Goal: Task Accomplishment & Management: Use online tool/utility

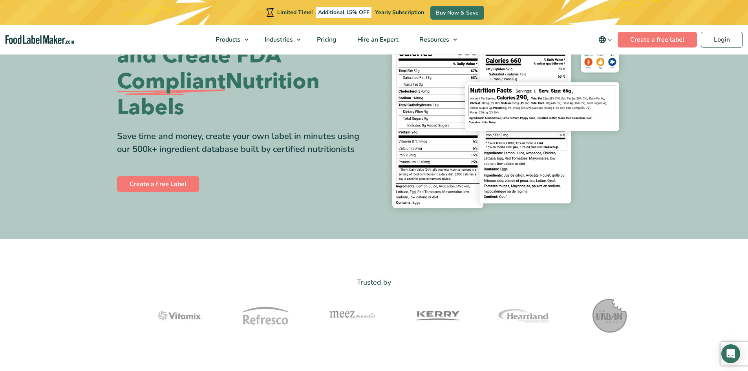
scroll to position [79, 0]
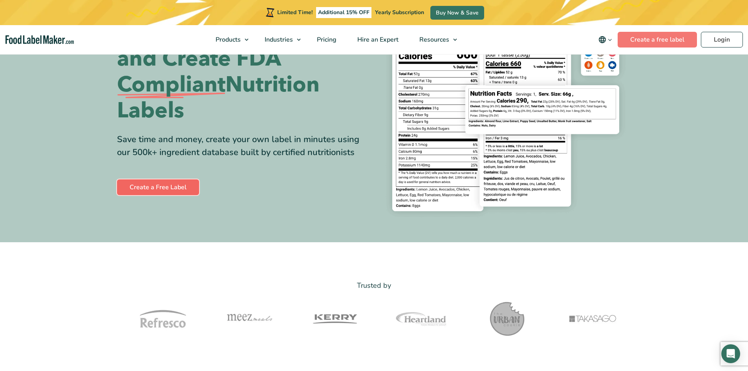
click at [169, 184] on link "Create a Free Label" at bounding box center [158, 188] width 82 height 16
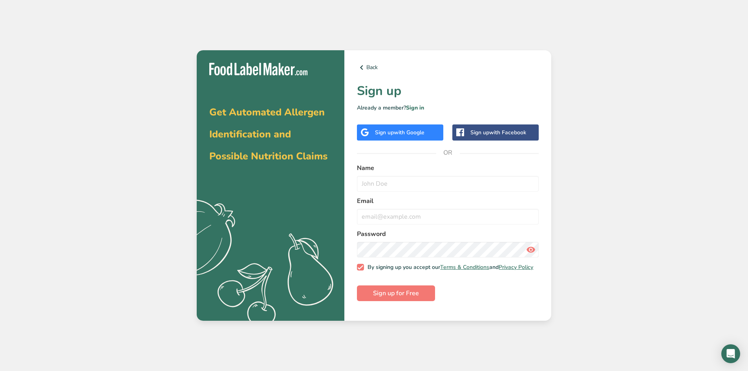
click at [410, 131] on span "with Google" at bounding box center [409, 132] width 31 height 7
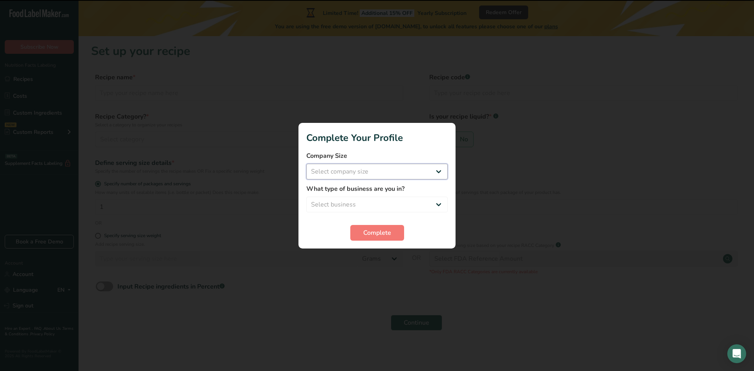
drag, startPoint x: 369, startPoint y: 166, endPoint x: 358, endPoint y: 153, distance: 16.4
click at [369, 166] on select "Select company size Fewer than 10 Employees 10 to 50 Employees 51 to 500 Employ…" at bounding box center [376, 172] width 141 height 16
select select "2"
click at [306, 164] on select "Select company size Fewer than 10 Employees 10 to 50 Employees 51 to 500 Employ…" at bounding box center [376, 172] width 141 height 16
click at [356, 201] on select "Select business Packaged Food Manufacturer Restaurant & Cafe Bakery Meal Plans …" at bounding box center [376, 205] width 141 height 16
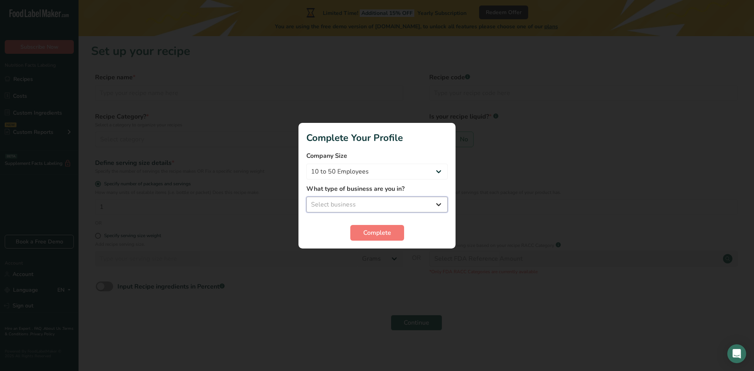
select select "1"
click at [306, 197] on select "Select business Packaged Food Manufacturer Restaurant & Cafe Bakery Meal Plans …" at bounding box center [376, 205] width 141 height 16
click at [425, 238] on div "Complete" at bounding box center [376, 233] width 141 height 16
click at [347, 232] on div "Complete" at bounding box center [376, 233] width 141 height 16
click at [353, 230] on button "Complete" at bounding box center [377, 233] width 54 height 16
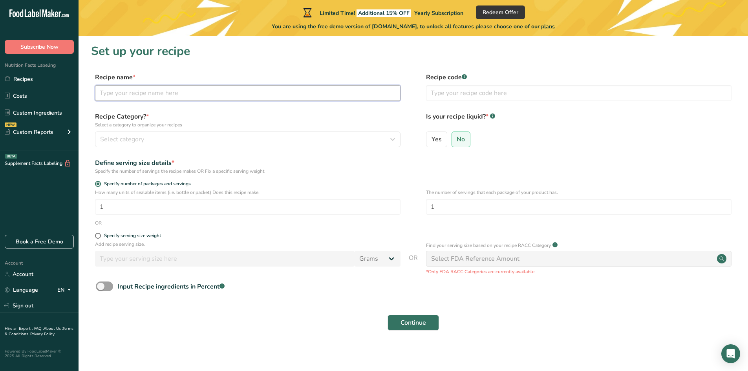
click at [170, 99] on input "text" at bounding box center [248, 93] width 306 height 16
type input "Black berry"
click at [431, 136] on label "Yes" at bounding box center [436, 140] width 21 height 16
click at [431, 137] on input "Yes" at bounding box center [429, 139] width 5 height 5
radio input "true"
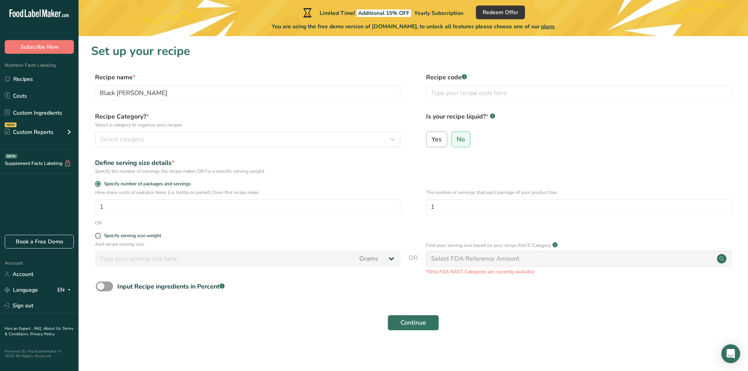
radio input "false"
select select "22"
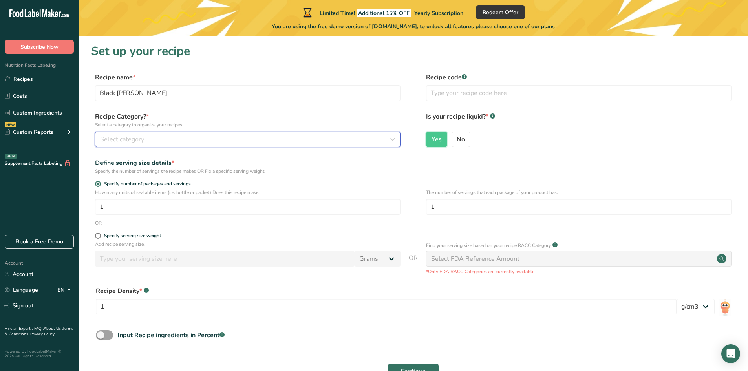
click at [232, 142] on div "Select category" at bounding box center [245, 139] width 291 height 9
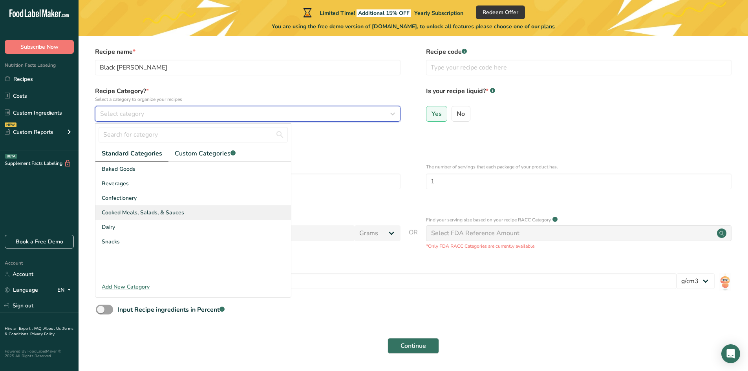
scroll to position [39, 0]
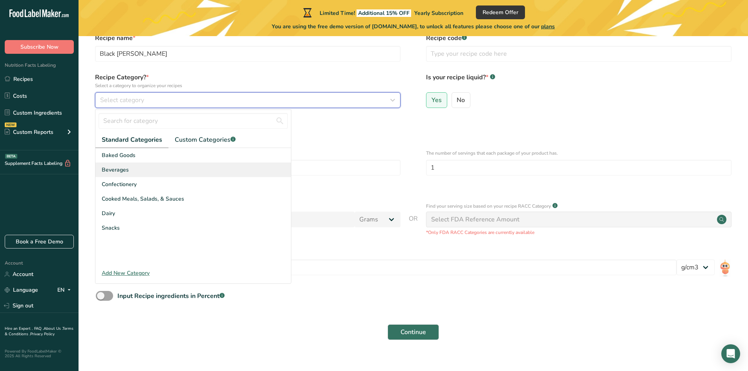
click at [95, 92] on button "Select category" at bounding box center [248, 100] width 306 height 16
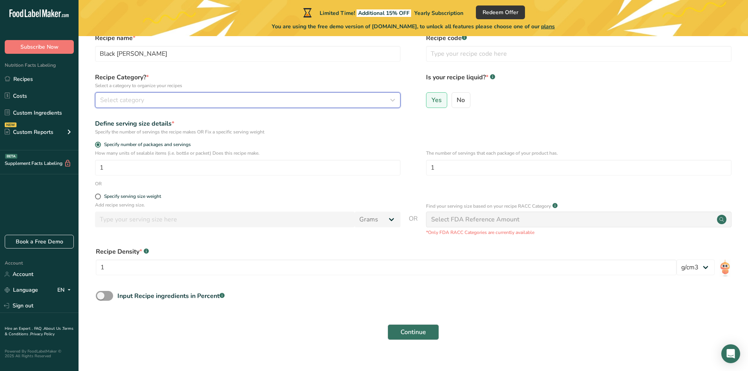
click at [156, 97] on div "Select category" at bounding box center [245, 99] width 291 height 9
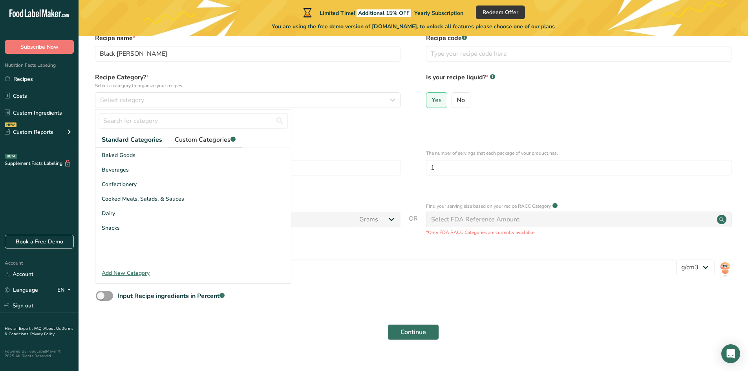
click at [209, 138] on span "Custom Categories .a-a{fill:#347362;}.b-a{fill:#fff;}" at bounding box center [205, 139] width 61 height 9
click at [134, 125] on input "text" at bounding box center [193, 121] width 189 height 16
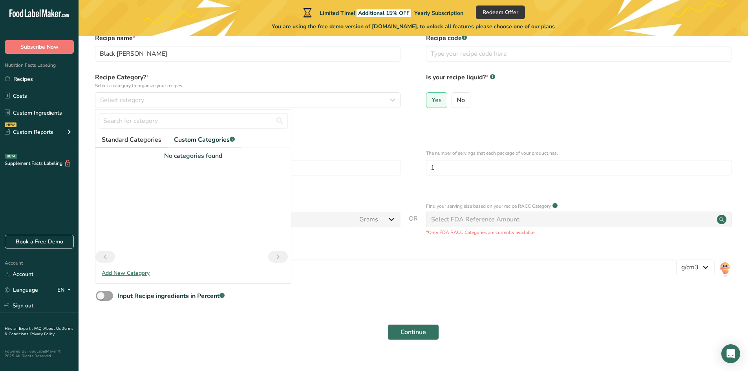
click at [134, 137] on link "Standard Categories" at bounding box center [131, 140] width 72 height 16
click at [133, 121] on input "text" at bounding box center [193, 121] width 189 height 16
type input "i"
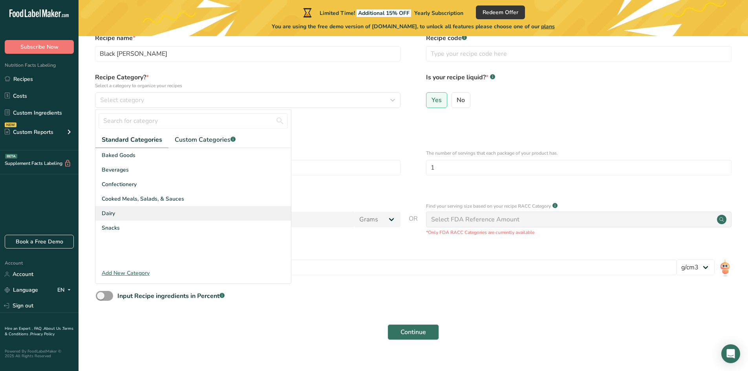
click at [139, 210] on div "Dairy" at bounding box center [193, 213] width 196 height 15
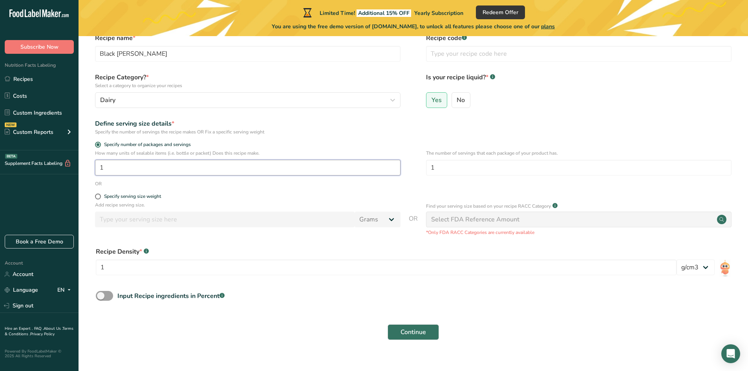
drag, startPoint x: 110, startPoint y: 167, endPoint x: 100, endPoint y: 170, distance: 10.1
click at [100, 170] on input "1" at bounding box center [248, 168] width 306 height 16
type input "2064"
click at [143, 272] on input "1" at bounding box center [386, 268] width 581 height 16
click at [123, 196] on div "Specify serving size weight" at bounding box center [132, 197] width 57 height 6
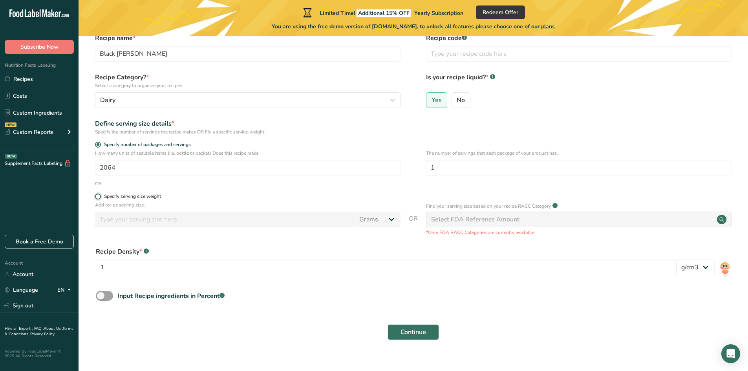
click at [100, 196] on input "Specify serving size weight" at bounding box center [97, 196] width 5 height 5
radio input "true"
radio input "false"
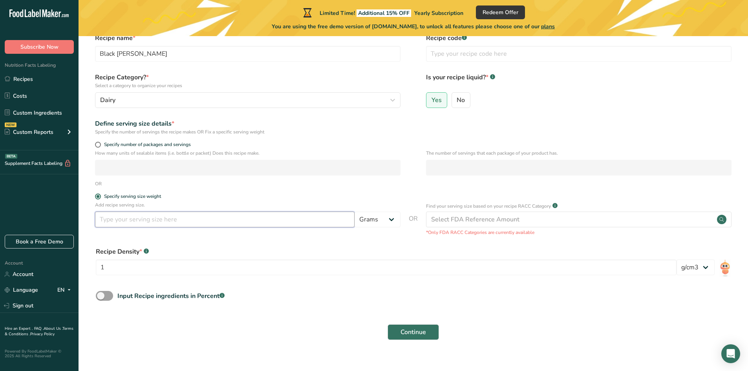
click at [152, 216] on input "number" at bounding box center [225, 220] width 260 height 16
type input "144"
click at [260, 264] on input "1" at bounding box center [386, 268] width 581 height 16
click at [410, 329] on span "Continue" at bounding box center [414, 332] width 26 height 9
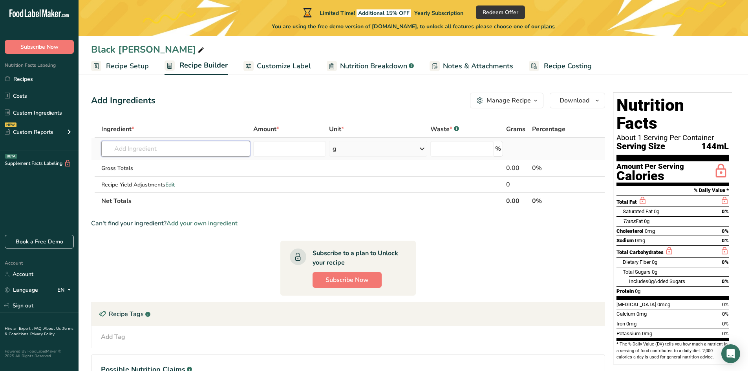
click at [194, 150] on input "text" at bounding box center [175, 149] width 149 height 16
click at [134, 65] on span "Recipe Setup" at bounding box center [127, 66] width 43 height 11
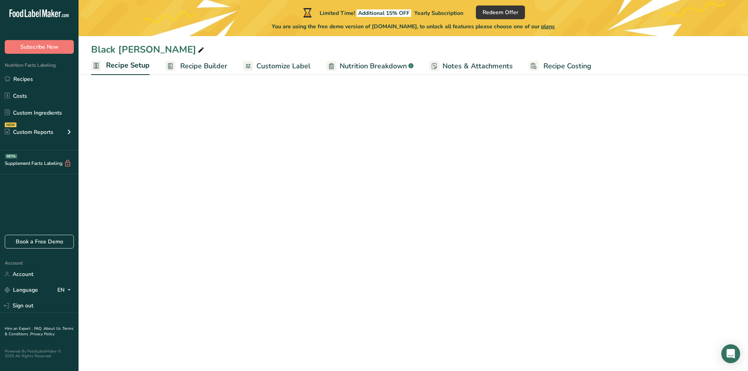
select select "22"
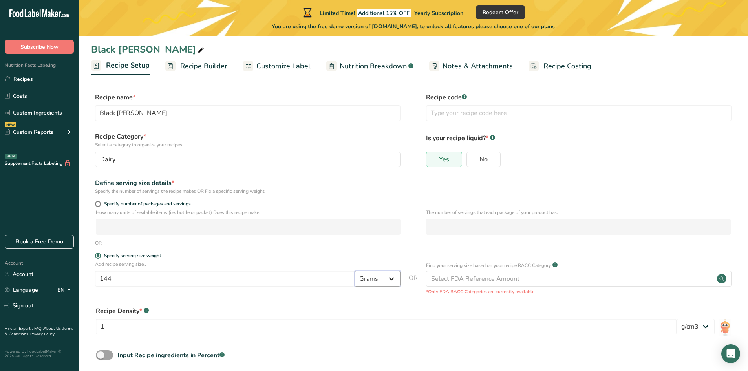
click at [383, 281] on select "Grams kg mg mcg lb oz l mL fl oz tbsp tsp cup qt gallon" at bounding box center [378, 279] width 46 height 16
click at [355, 271] on select "Grams kg mg mcg lb oz l mL fl oz tbsp tsp cup qt gallon" at bounding box center [378, 279] width 46 height 16
click at [191, 59] on link "Recipe Builder" at bounding box center [196, 66] width 62 height 18
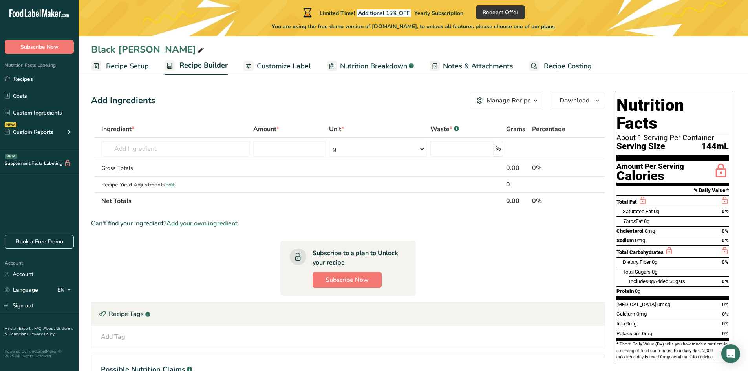
click at [125, 68] on span "Recipe Setup" at bounding box center [127, 66] width 43 height 11
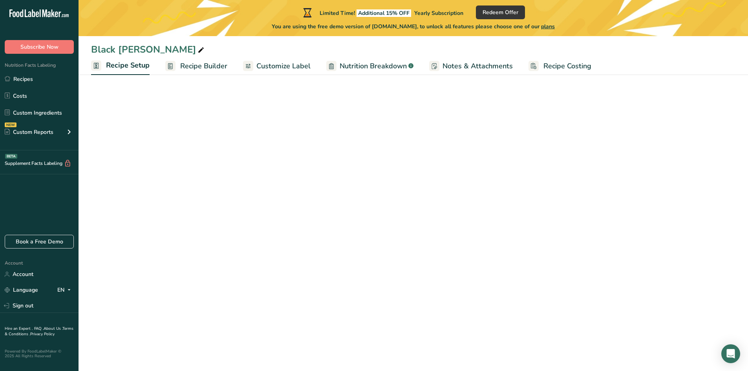
select select "22"
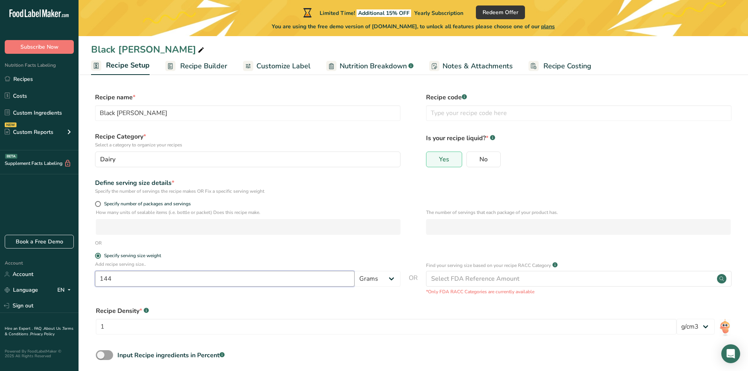
click at [141, 280] on input "144" at bounding box center [225, 279] width 260 height 16
type input "113"
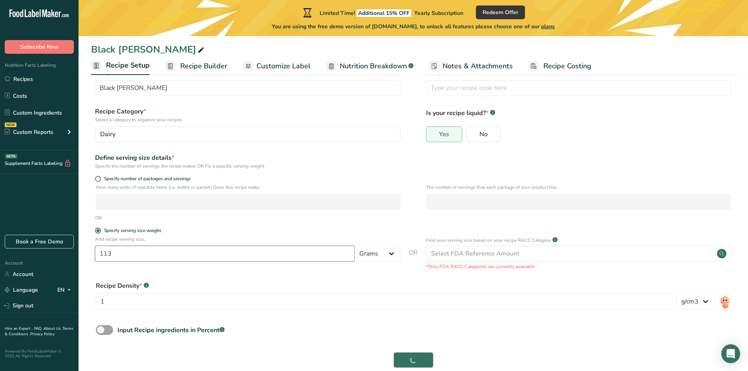
scroll to position [39, 0]
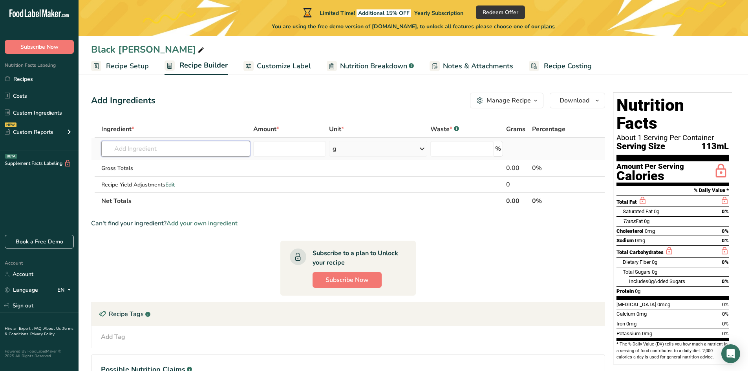
click at [173, 150] on input "text" at bounding box center [175, 149] width 149 height 16
click at [183, 148] on input "text" at bounding box center [175, 149] width 149 height 16
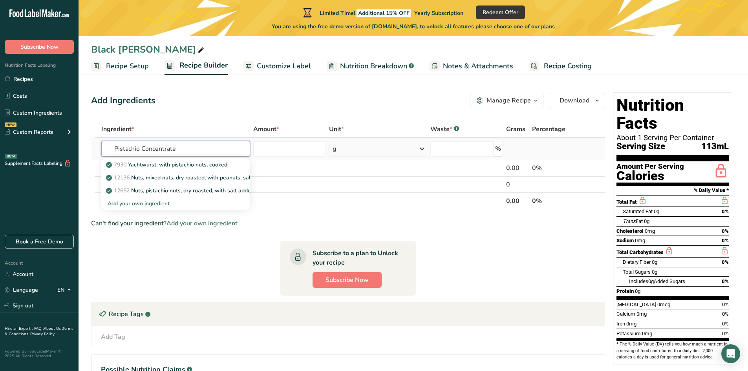
type input "Pistachio Concentrate"
click at [156, 202] on div "Add your own ingredient" at bounding box center [176, 204] width 136 height 8
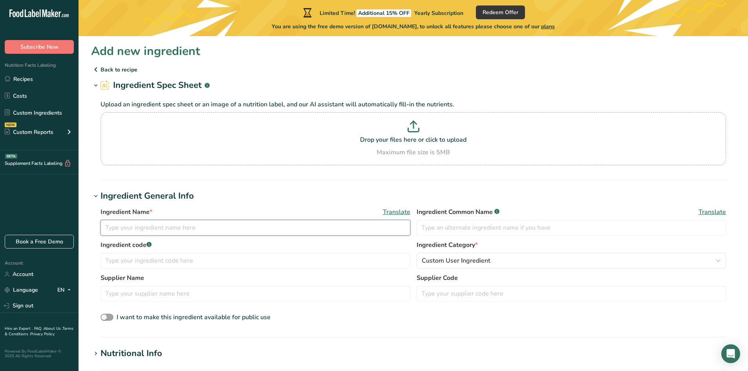
click at [128, 231] on input "text" at bounding box center [256, 228] width 310 height 16
paste input "Pistachio Concentrate"
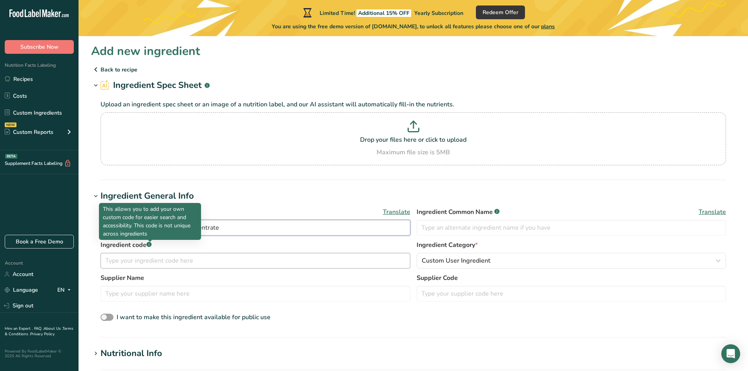
type input "Deiman Pistachio Concentrate"
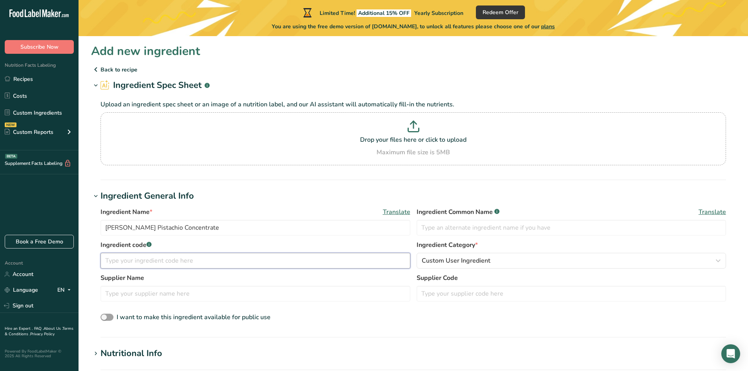
click at [150, 260] on input "text" at bounding box center [256, 261] width 310 height 16
type input "D-15"
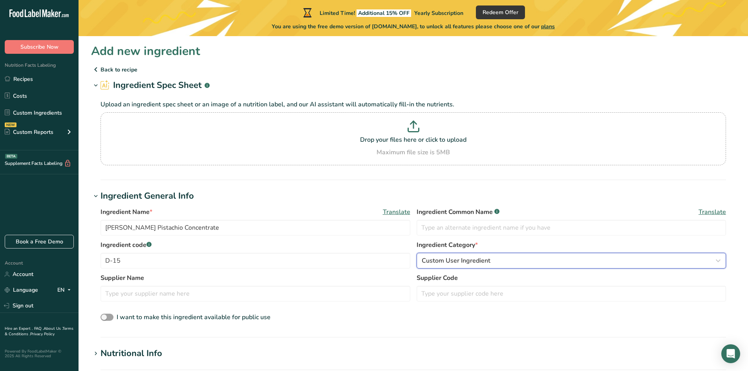
click at [475, 256] on button "Custom User Ingredient" at bounding box center [572, 261] width 310 height 16
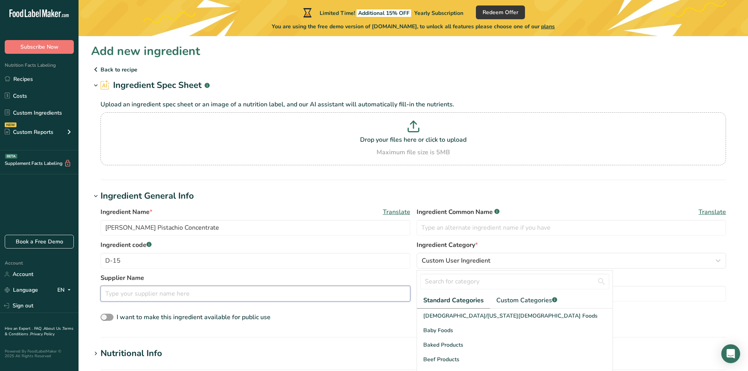
click at [128, 295] on input "text" at bounding box center [256, 294] width 310 height 16
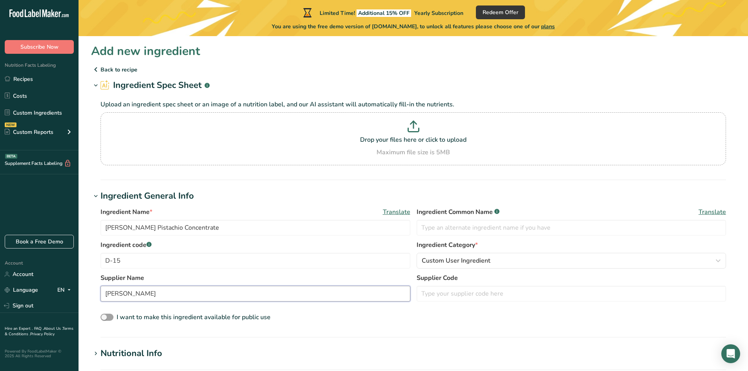
type input "Deiman"
click at [431, 132] on p at bounding box center [414, 128] width 622 height 15
click at [431, 132] on input "Drop your files here or click to upload Maximum file size is 5MB" at bounding box center [414, 138] width 626 height 53
type input "C:\fakepath\Screenshot 2025-08-26 141327.png"
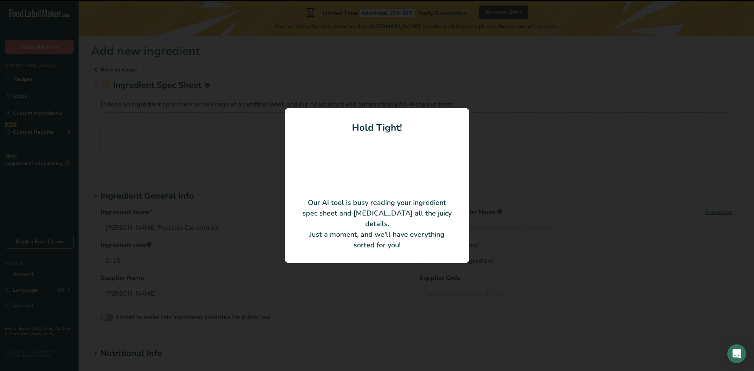
type input "Water"
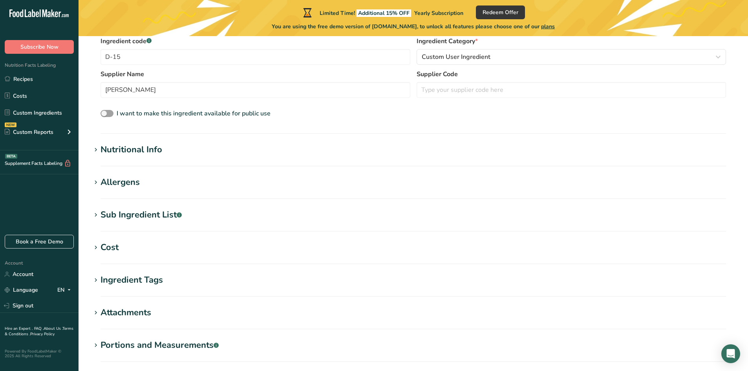
scroll to position [252, 0]
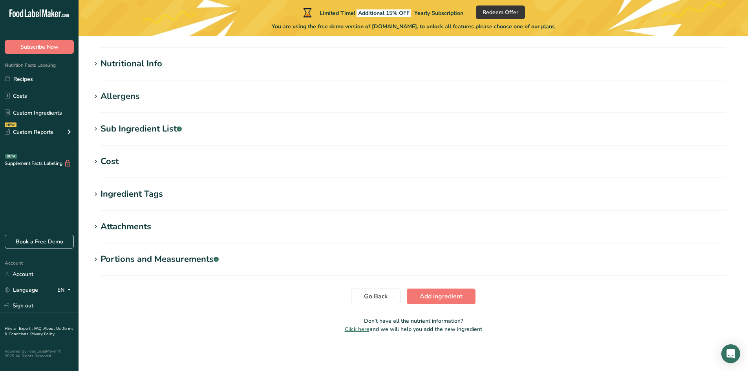
click at [198, 258] on div "Portions and Measurements .a-a{fill:#347362;}.b-a{fill:#fff;}" at bounding box center [160, 259] width 118 height 13
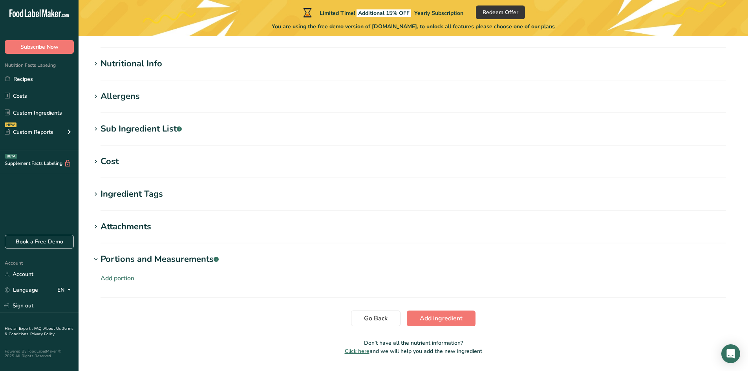
click at [198, 258] on div "Portions and Measurements .a-a{fill:#347362;}.b-a{fill:#fff;}" at bounding box center [160, 259] width 118 height 13
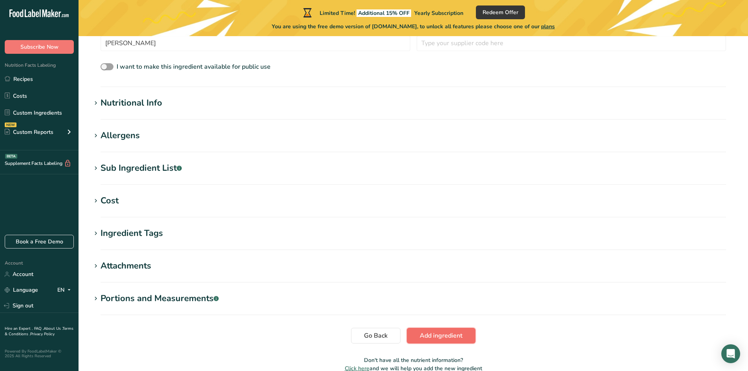
click at [433, 329] on button "Add ingredient" at bounding box center [441, 336] width 69 height 16
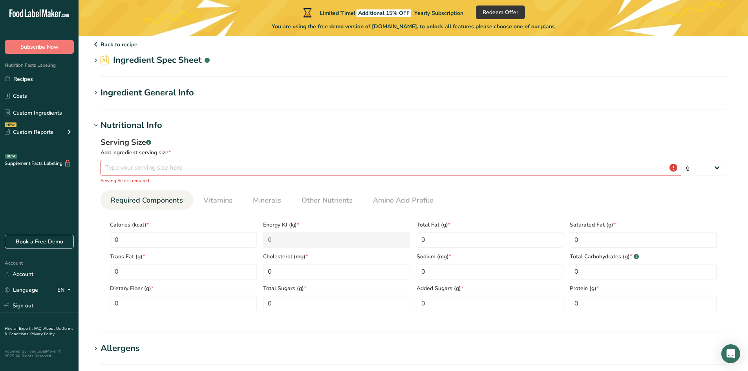
scroll to position [39, 0]
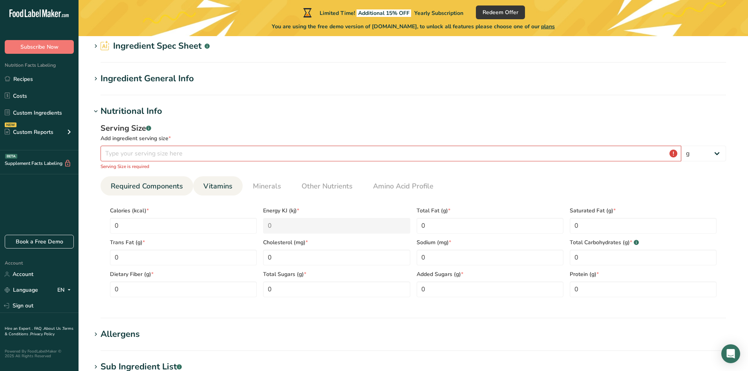
click at [213, 187] on span "Vitamins" at bounding box center [217, 186] width 29 height 11
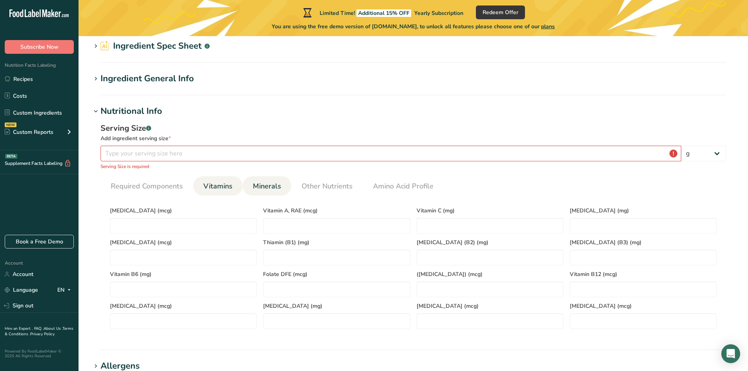
click at [250, 181] on link "Minerals" at bounding box center [267, 186] width 35 height 20
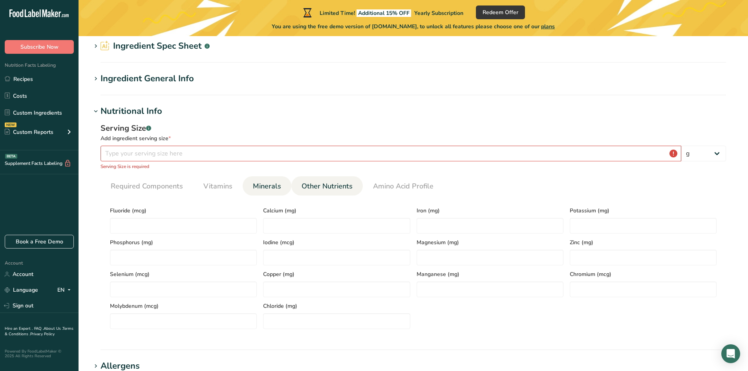
click at [329, 186] on span "Other Nutrients" at bounding box center [327, 186] width 51 height 11
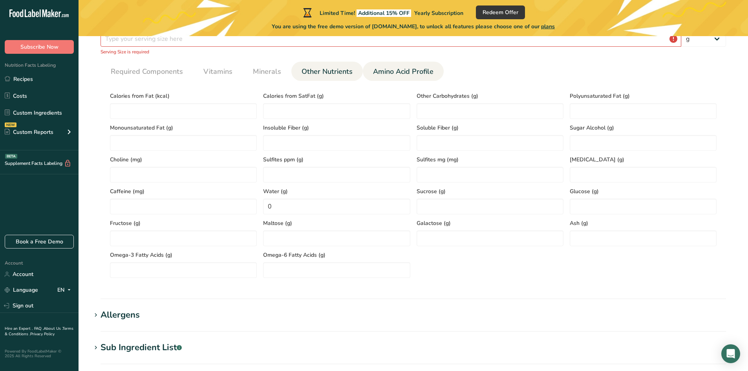
scroll to position [157, 0]
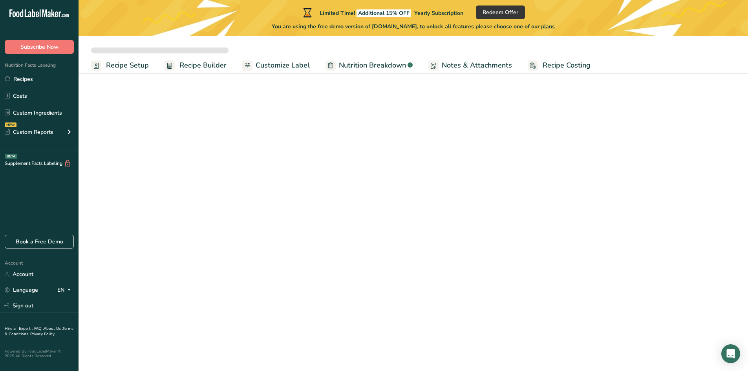
select select
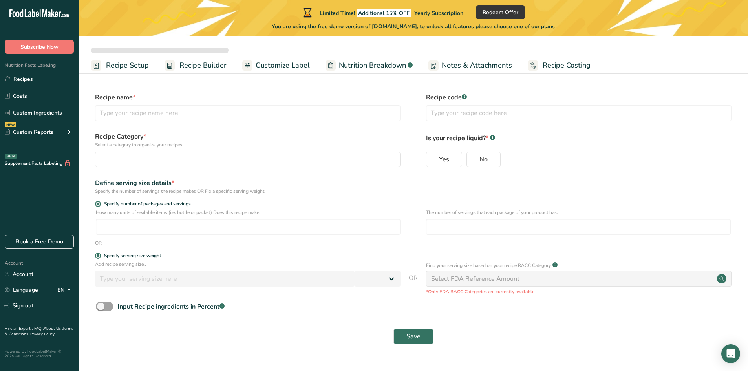
type input "Black berry"
radio input "true"
radio input "false"
radio input "true"
type input "113"
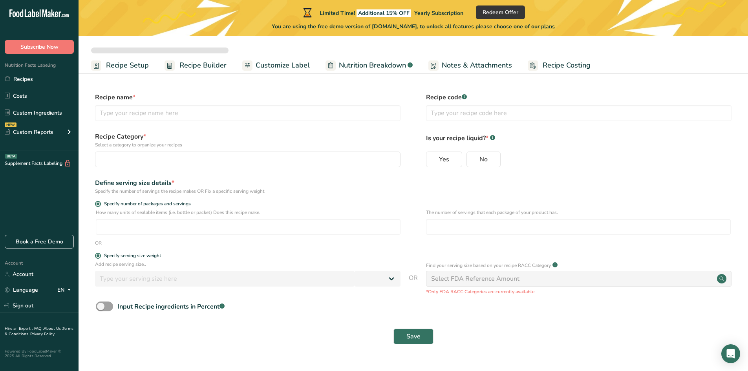
select select "0"
select select "22"
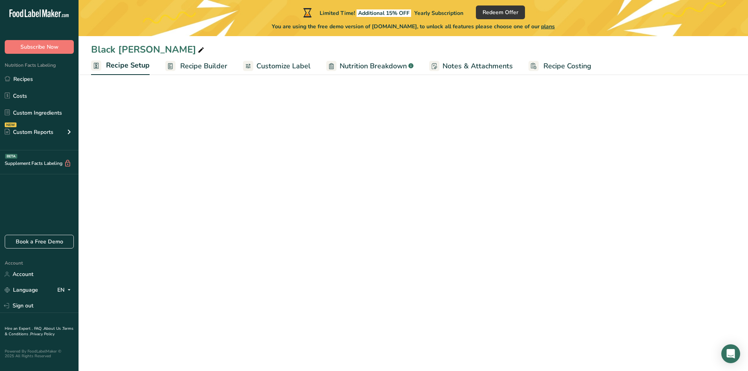
select select "22"
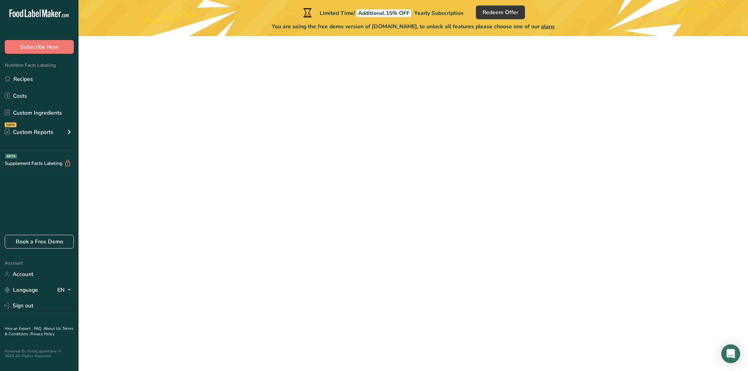
scroll to position [2, 0]
